Goal: Task Accomplishment & Management: Manage account settings

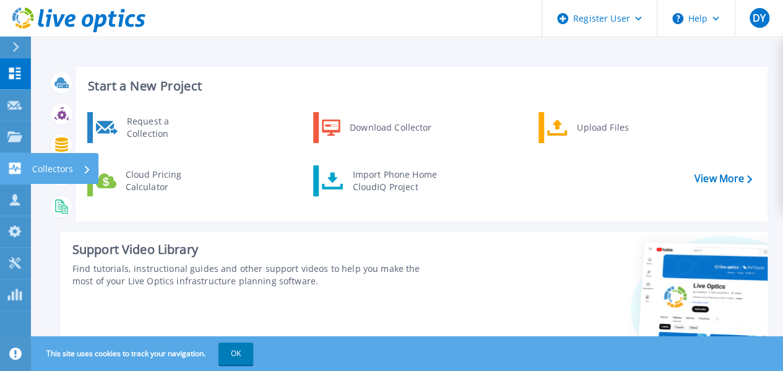
click at [22, 162] on icon at bounding box center [14, 168] width 15 height 12
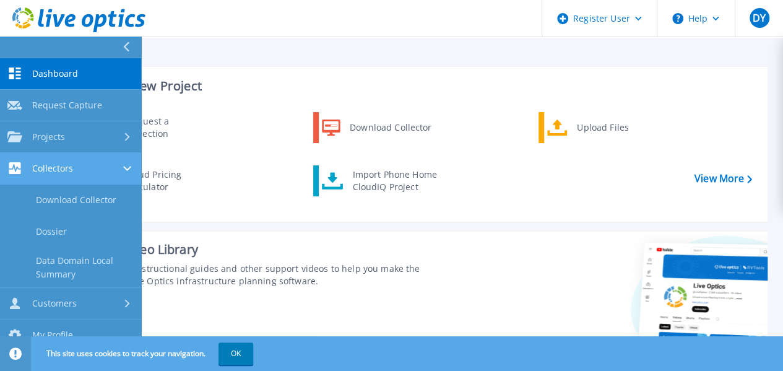
click at [22, 162] on icon at bounding box center [14, 168] width 15 height 12
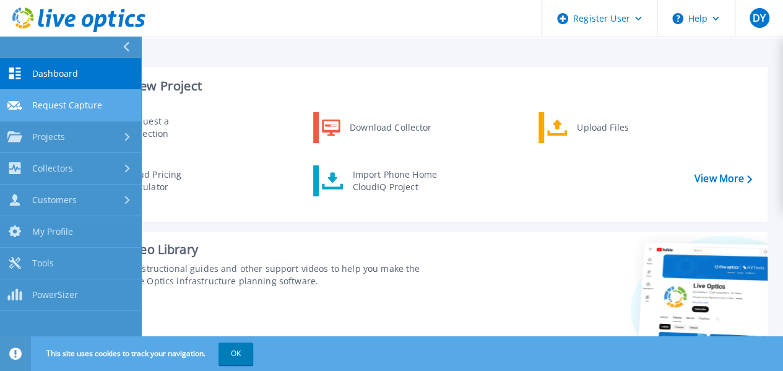
click at [40, 104] on span "Request Capture" at bounding box center [67, 105] width 70 height 11
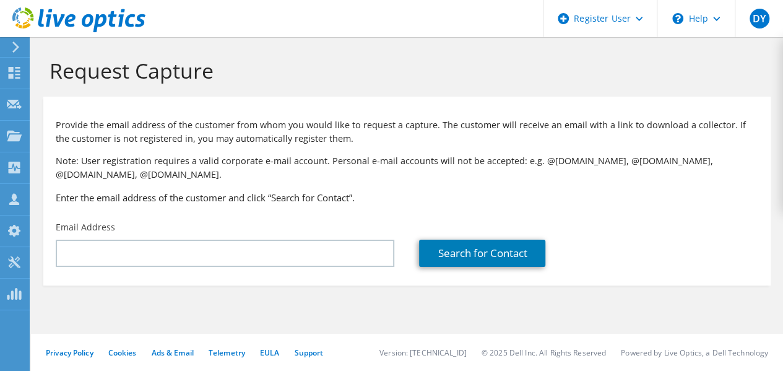
click at [20, 48] on icon at bounding box center [15, 46] width 9 height 11
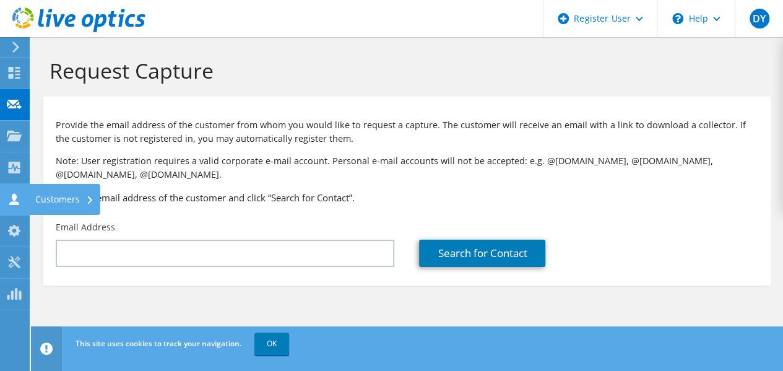
click at [20, 203] on icon at bounding box center [14, 199] width 15 height 12
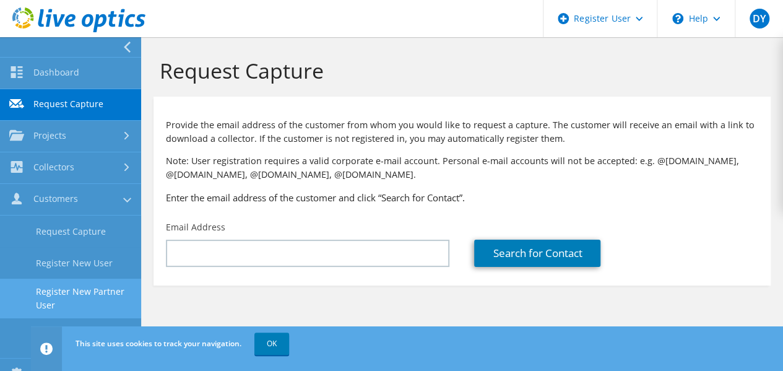
scroll to position [62, 0]
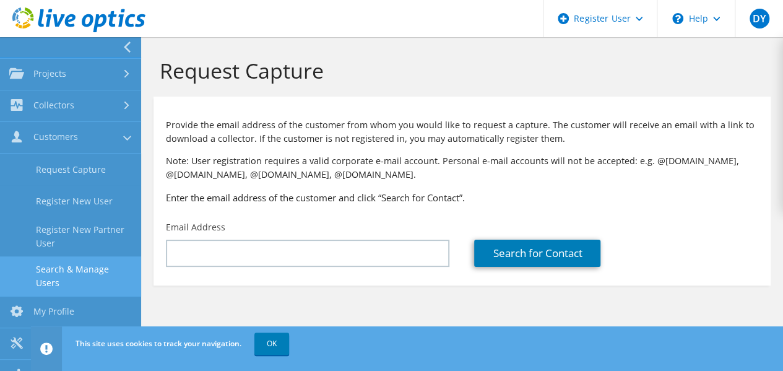
click at [79, 271] on link "Search & Manage Users" at bounding box center [70, 276] width 141 height 40
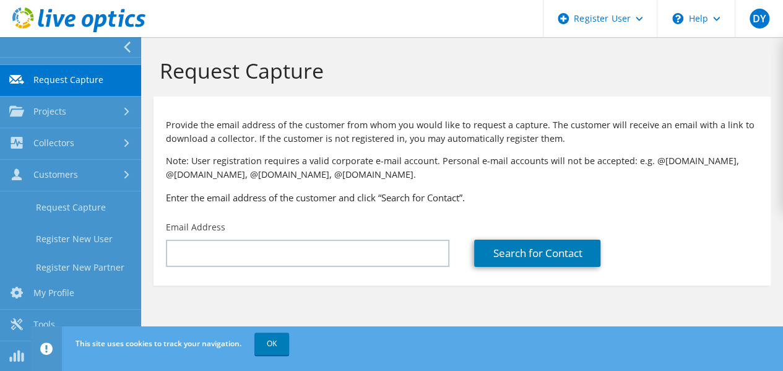
scroll to position [0, 0]
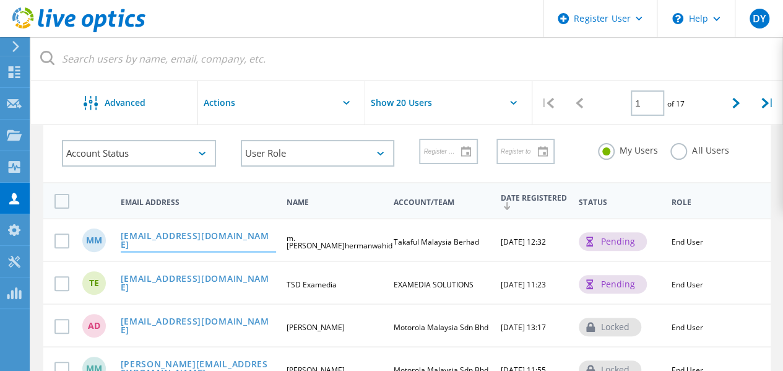
click at [225, 235] on link "m.hermanwahid@takaful-malaysia.com.my" at bounding box center [198, 240] width 155 height 19
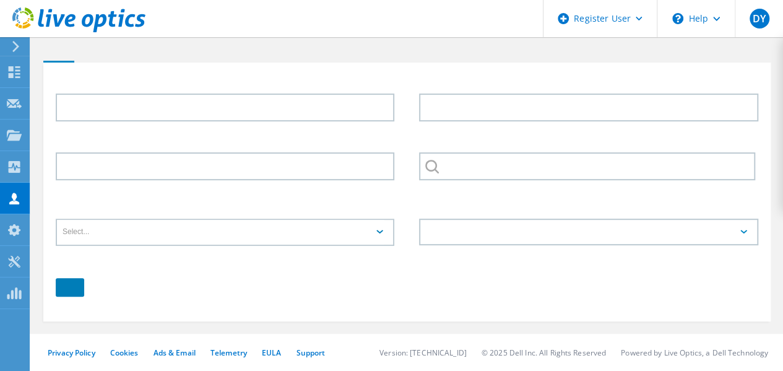
scroll to position [220, 0]
type input "m.hermanwahid"
type input "Takaful Malaysia Berhad"
type input "English"
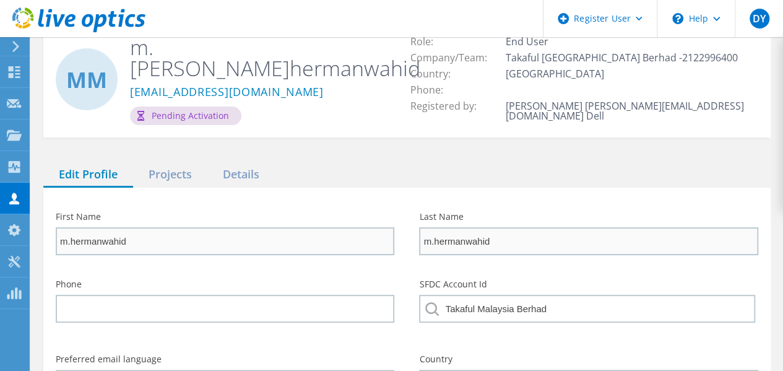
scroll to position [0, 0]
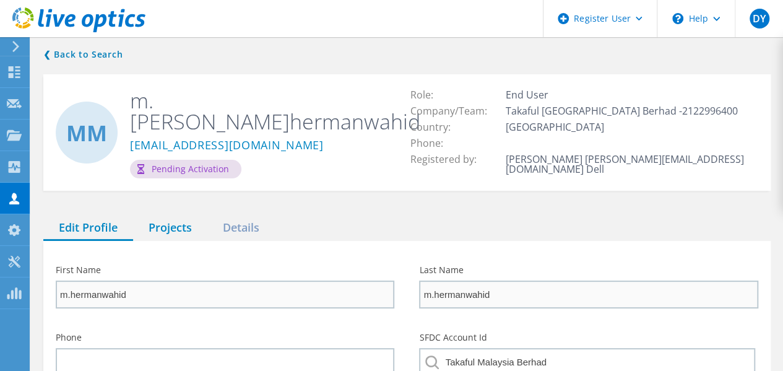
click at [173, 226] on div "Projects" at bounding box center [170, 227] width 74 height 25
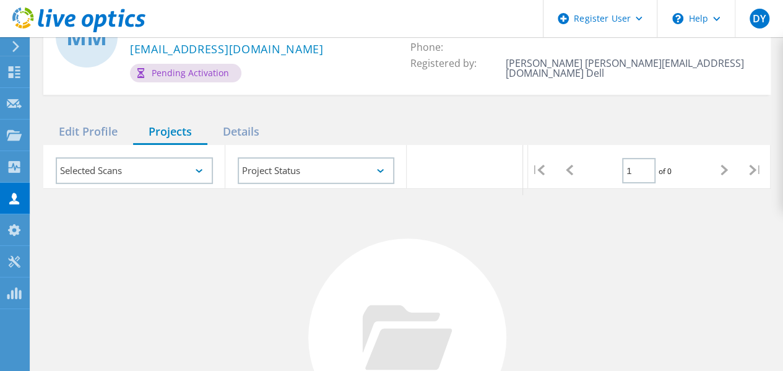
scroll to position [62, 0]
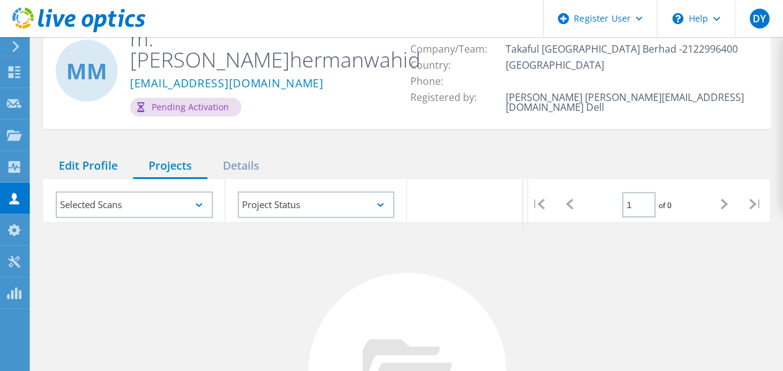
click at [90, 166] on div "Edit Profile" at bounding box center [88, 165] width 90 height 25
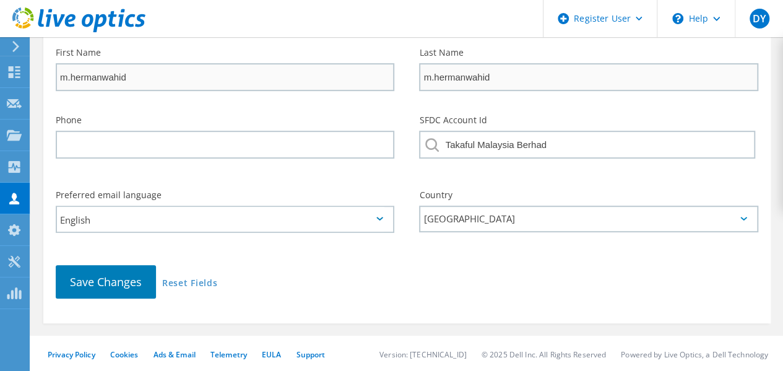
scroll to position [220, 0]
